Goal: Information Seeking & Learning: Learn about a topic

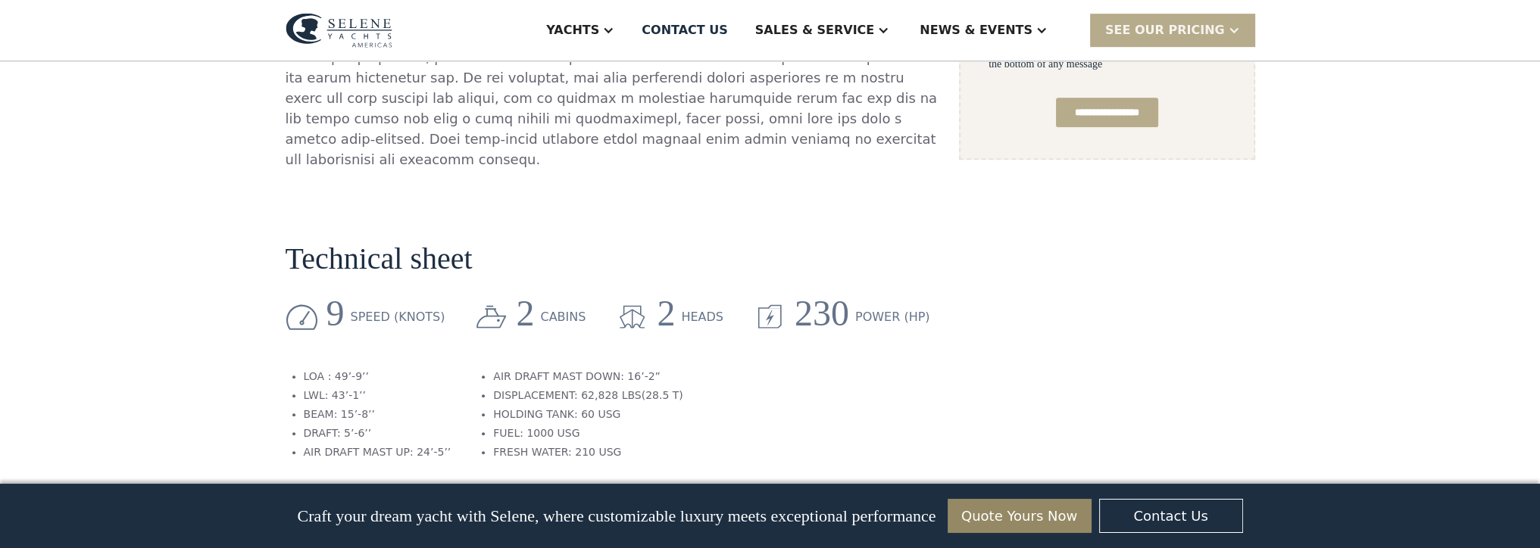
scroll to position [1136, 0]
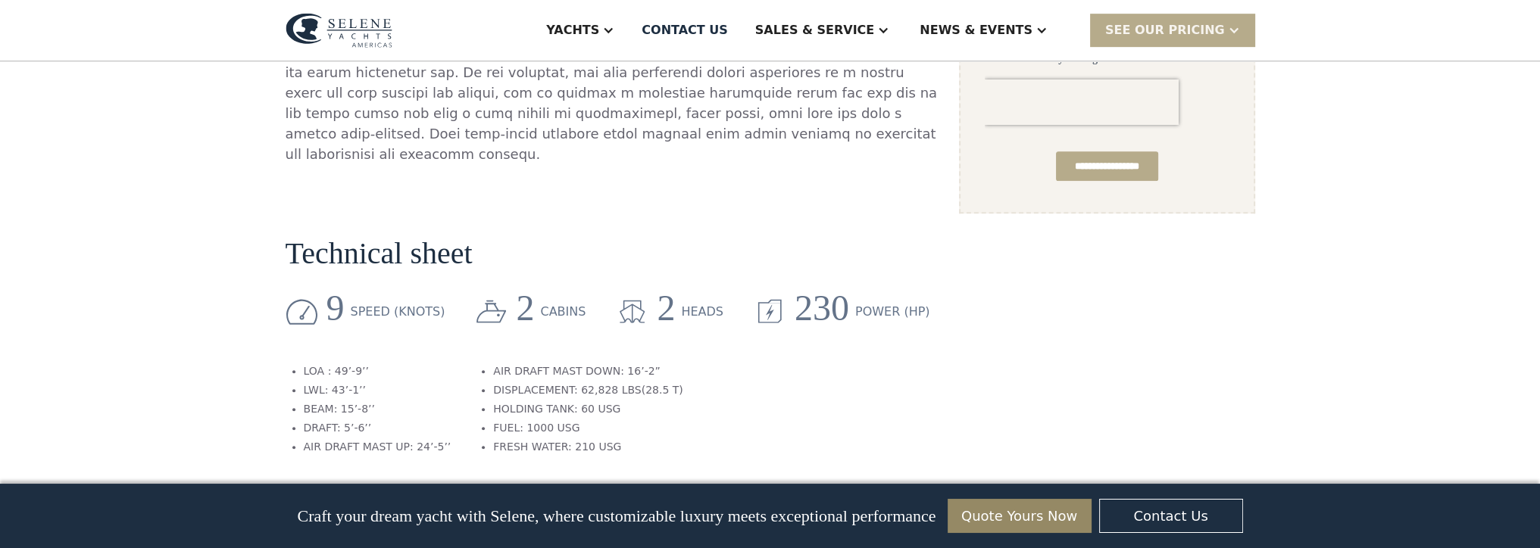
click at [953, 348] on div "No items found. No items found. Virtual Tour The Selene 45 is an entirely Next …" at bounding box center [771, 293] width 970 height 2301
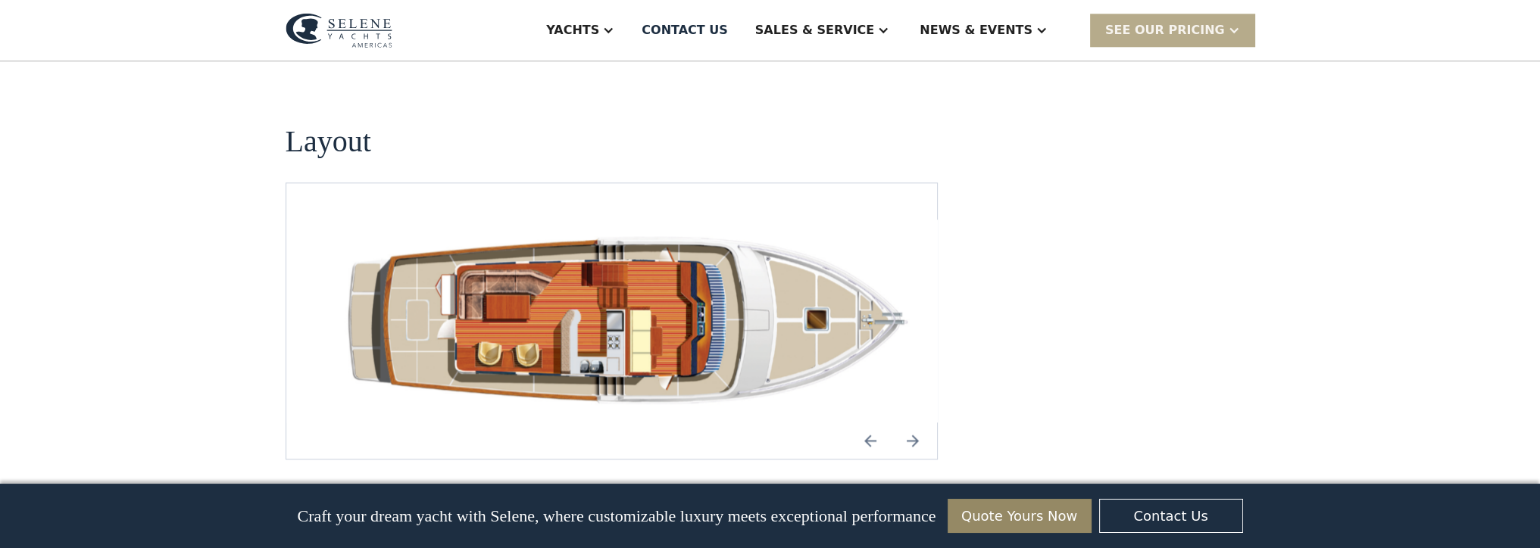
scroll to position [2121, 0]
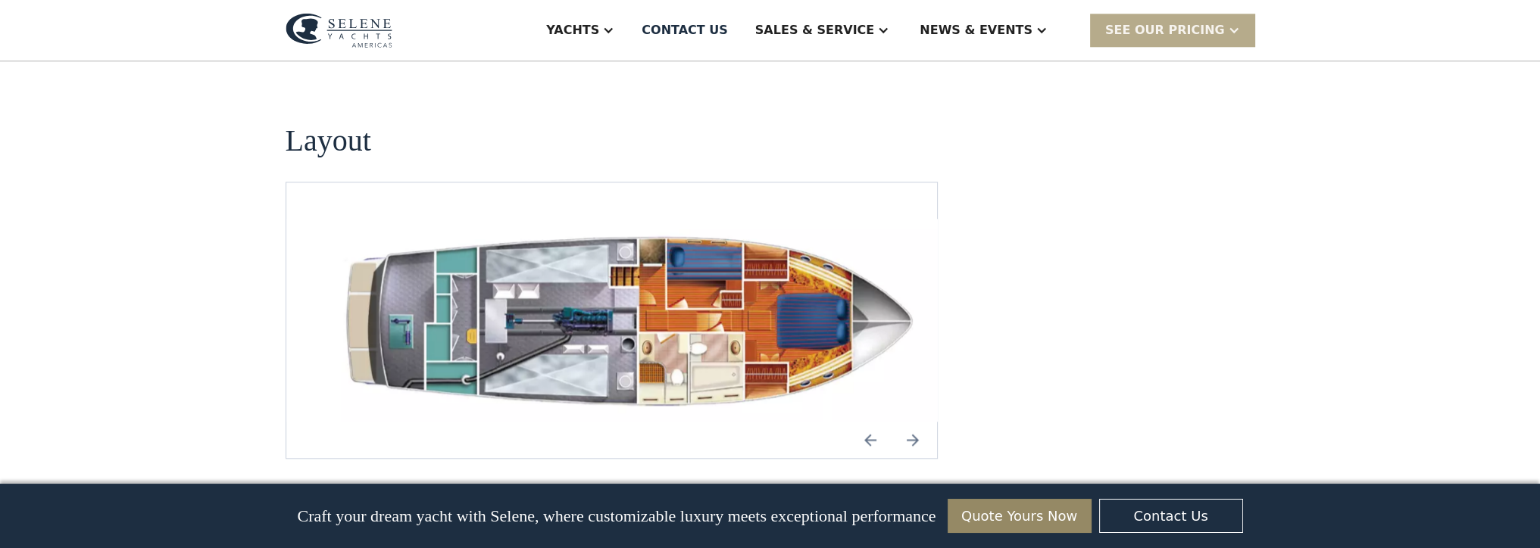
click at [921, 422] on img "Next slide" at bounding box center [913, 440] width 36 height 36
click at [873, 422] on img "Previous slide" at bounding box center [870, 440] width 36 height 36
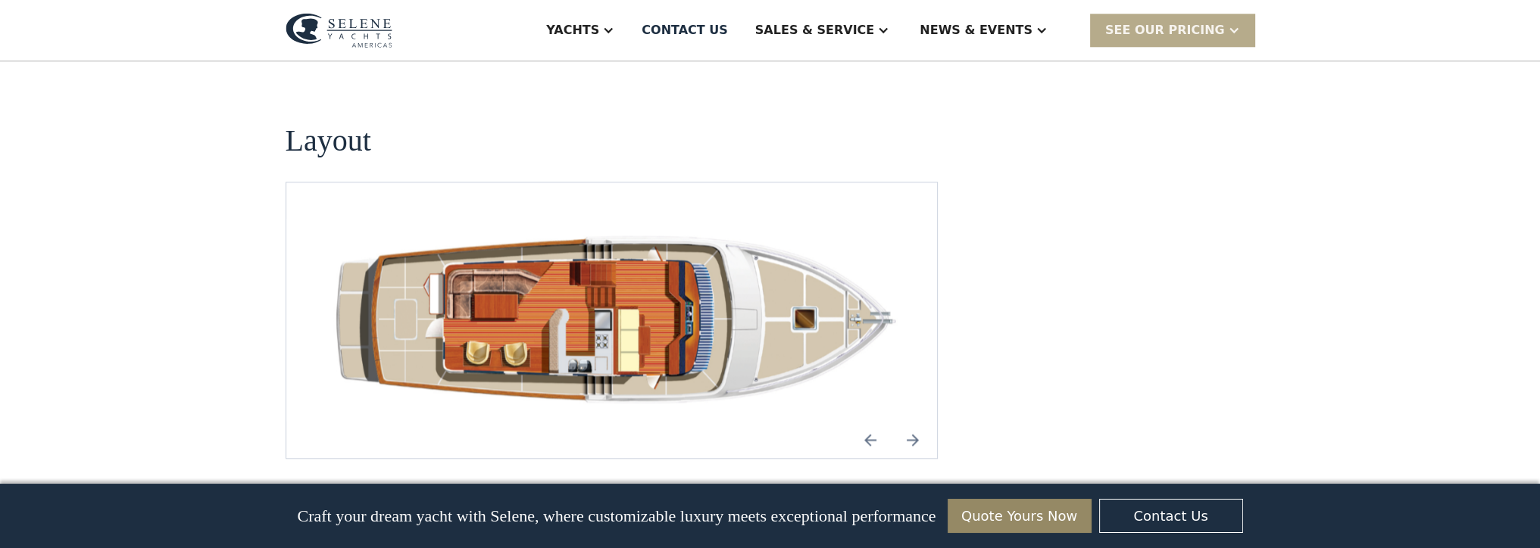
click at [912, 422] on img "Next slide" at bounding box center [913, 440] width 36 height 36
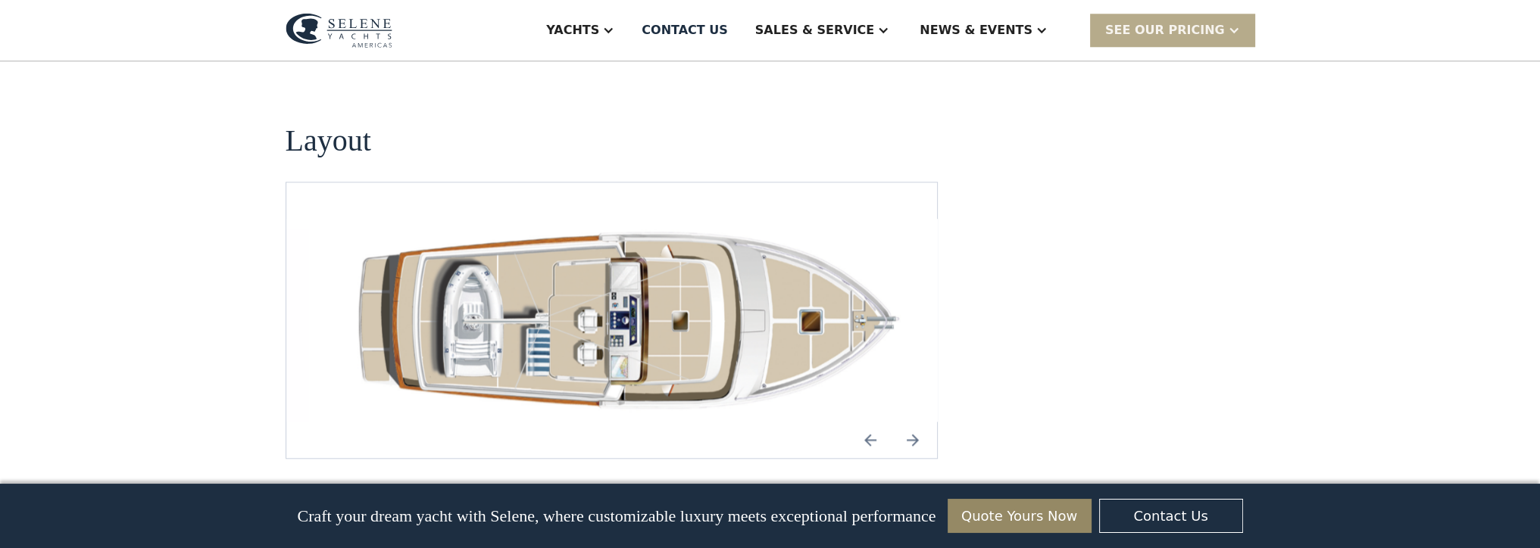
click at [912, 422] on img "Next slide" at bounding box center [913, 440] width 36 height 36
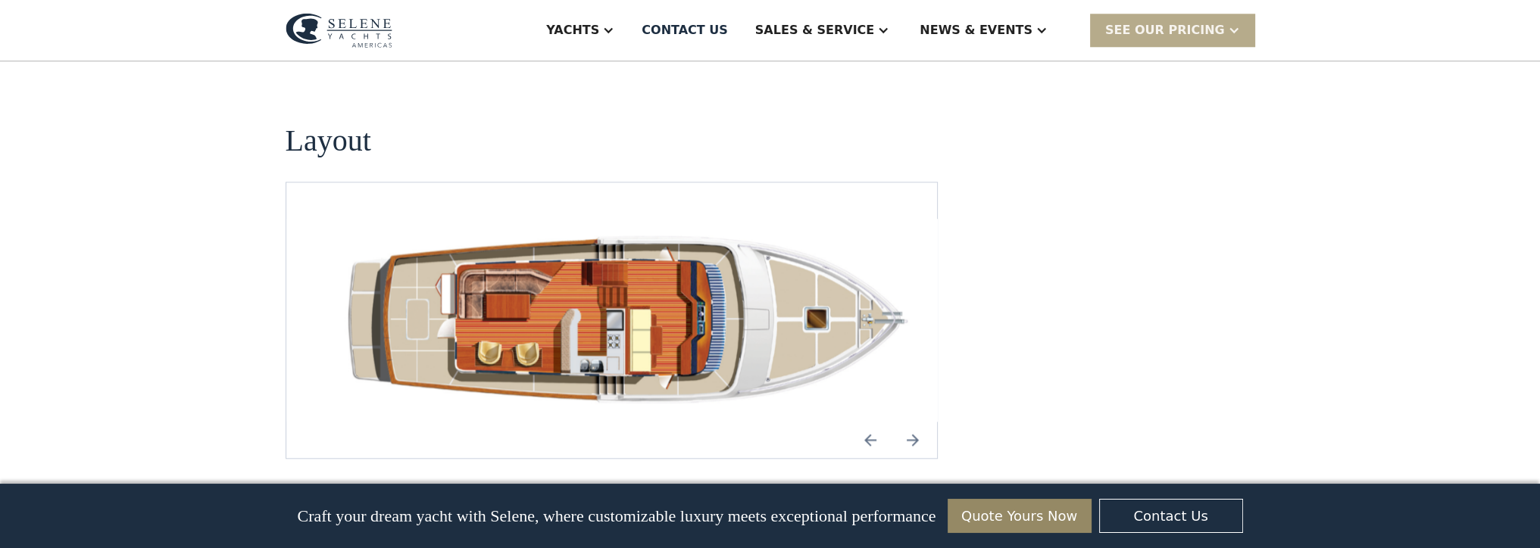
click at [912, 422] on img "Next slide" at bounding box center [913, 440] width 36 height 36
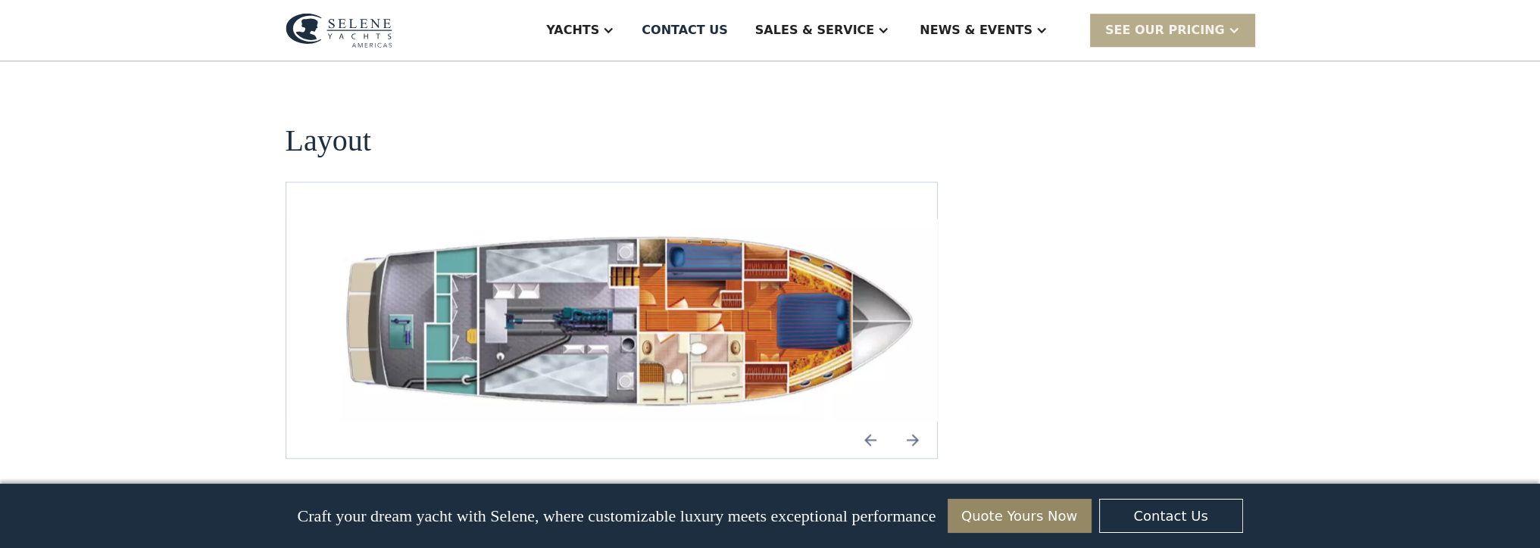
click at [912, 422] on img "Next slide" at bounding box center [913, 440] width 36 height 36
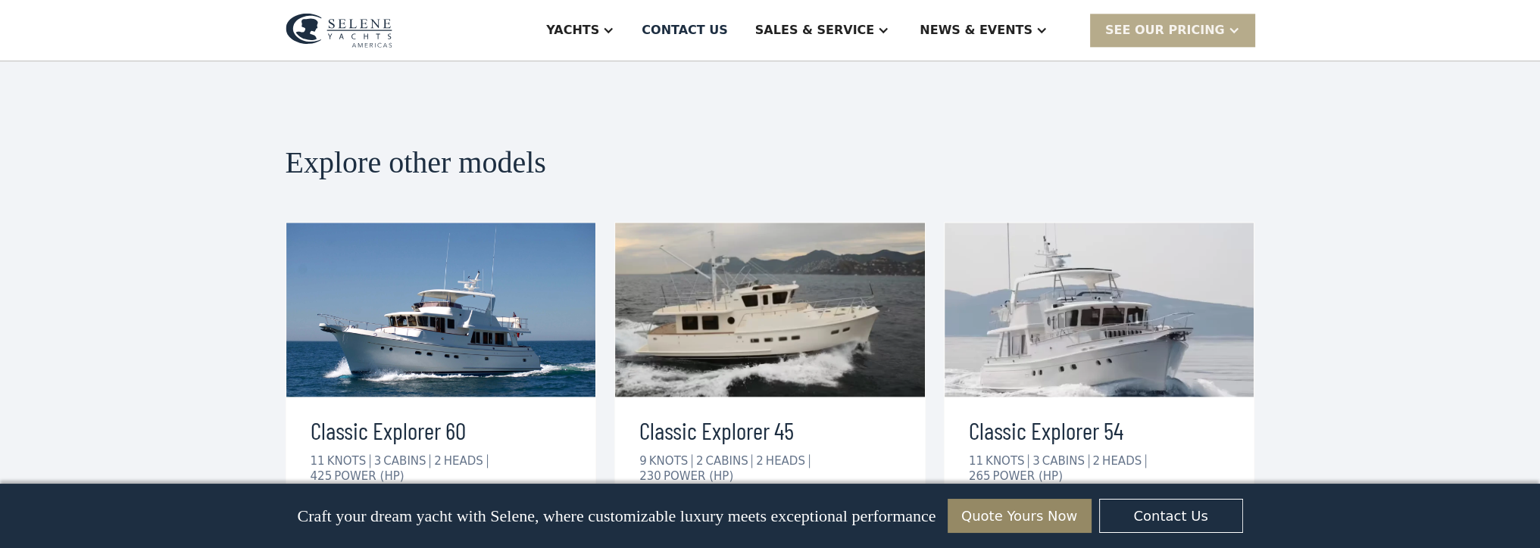
scroll to position [2727, 0]
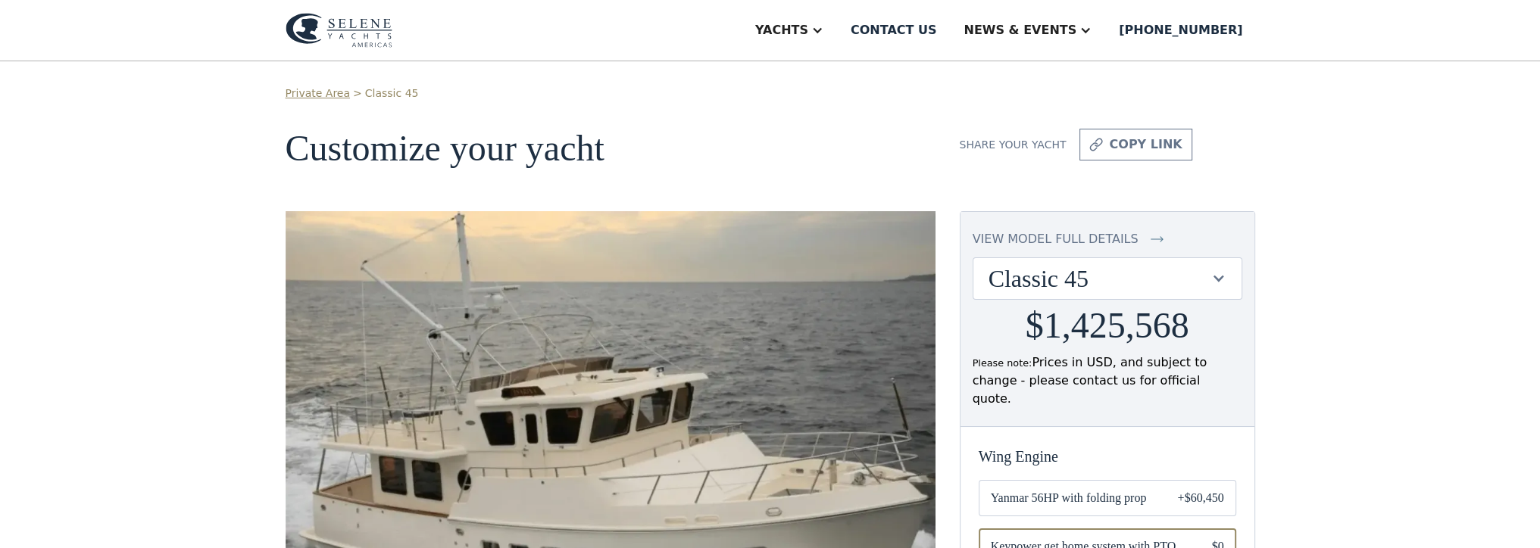
click at [1151, 234] on img at bounding box center [1157, 239] width 13 height 18
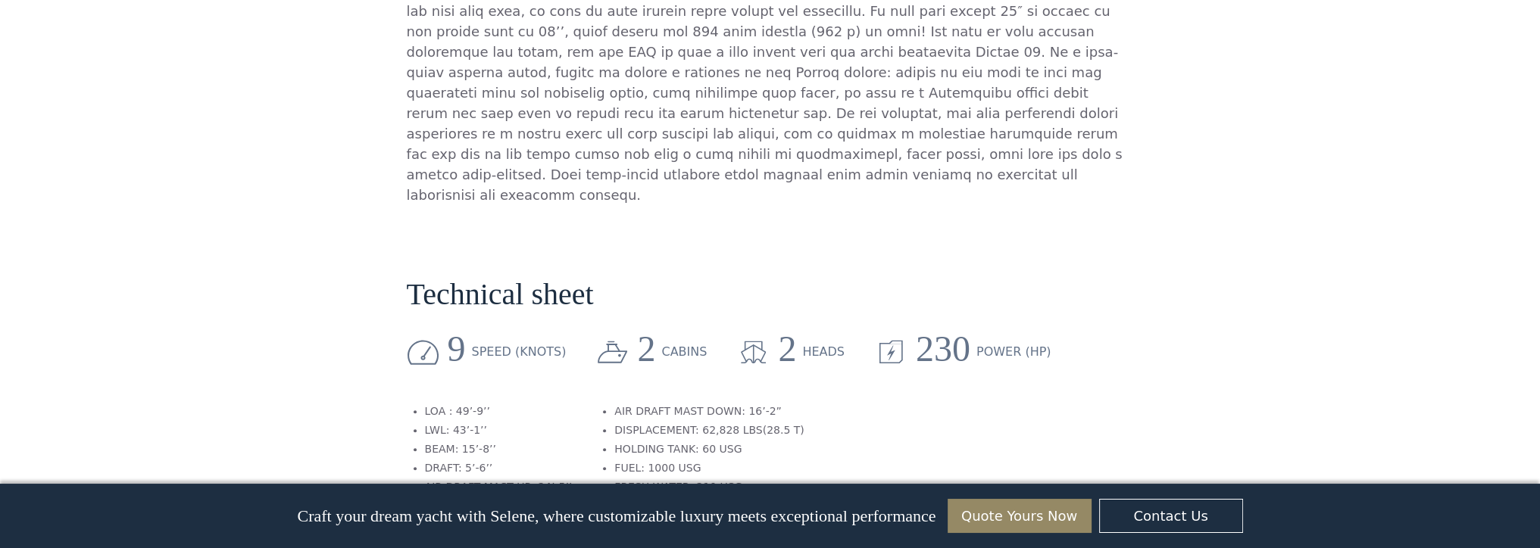
scroll to position [1061, 0]
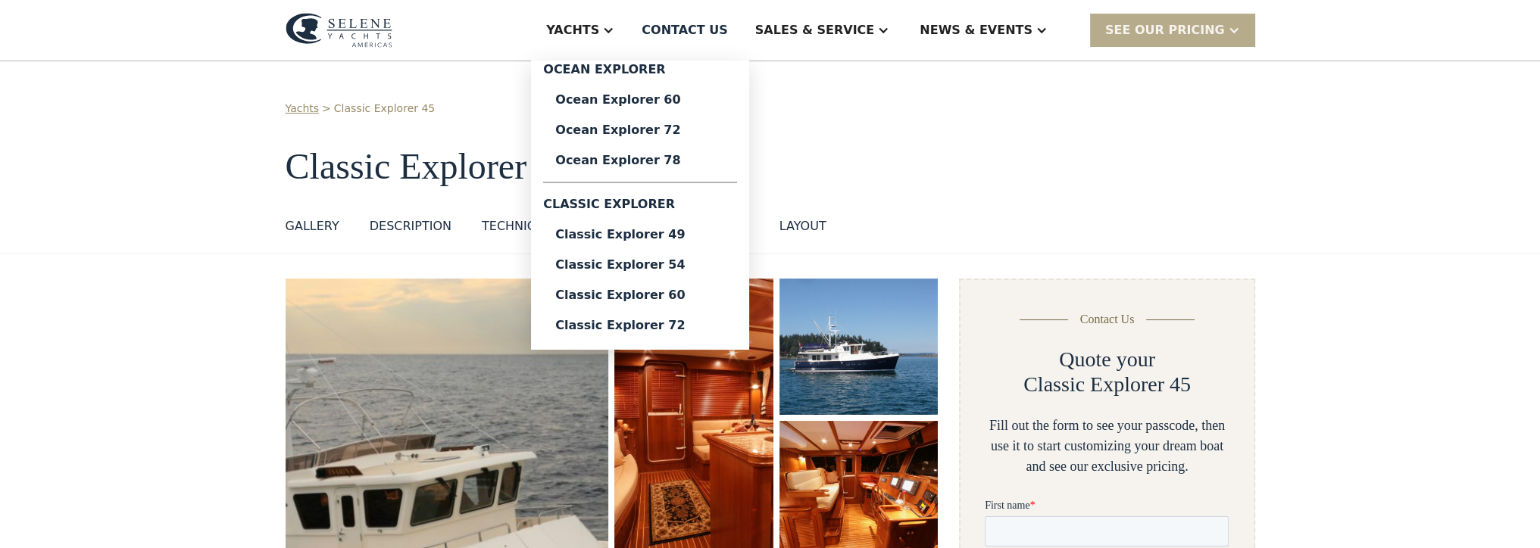
click at [245, 130] on div "Yachts > Classic Explorer 45 Classic Explorer 45 GALLERY GALLERY VIRTUAL TOUR D…" at bounding box center [770, 157] width 1540 height 193
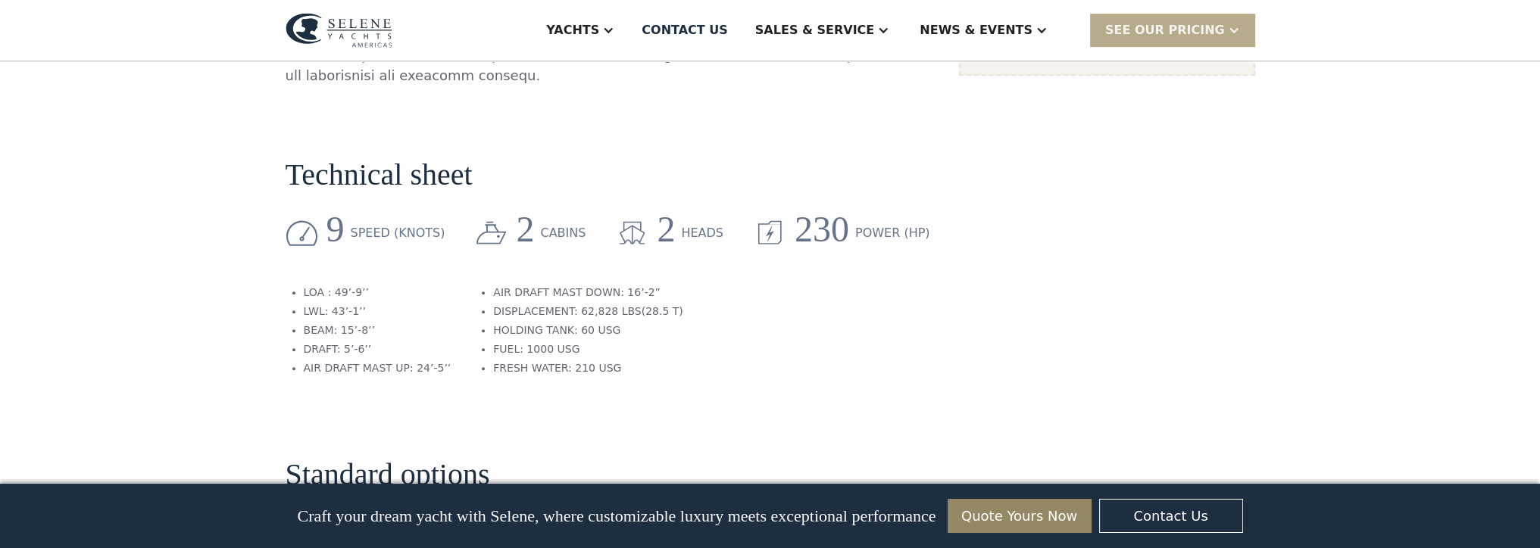
scroll to position [1364, 0]
